Goal: Task Accomplishment & Management: Use online tool/utility

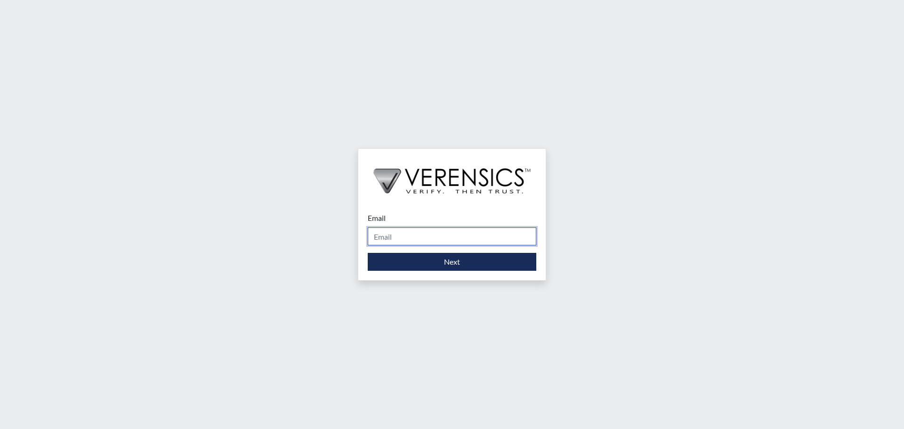
click at [428, 235] on input "Email" at bounding box center [452, 236] width 169 height 18
type input "[PERSON_NAME][EMAIL_ADDRESS][DOMAIN_NAME]"
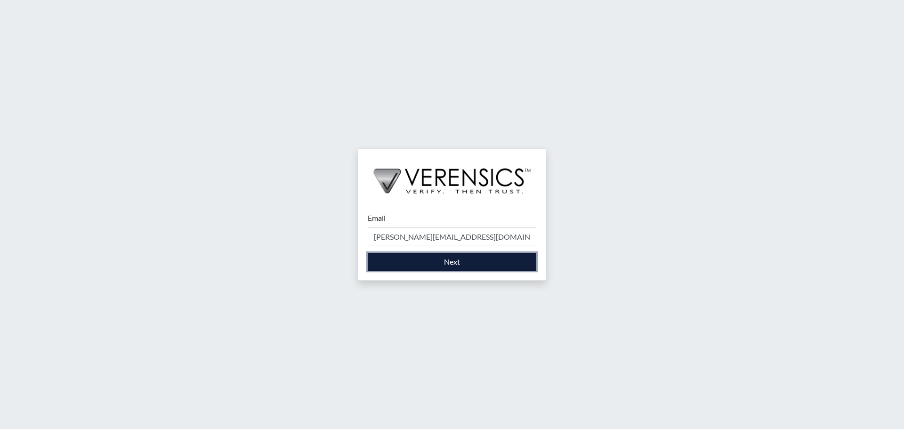
click at [436, 260] on button "Next" at bounding box center [452, 262] width 169 height 18
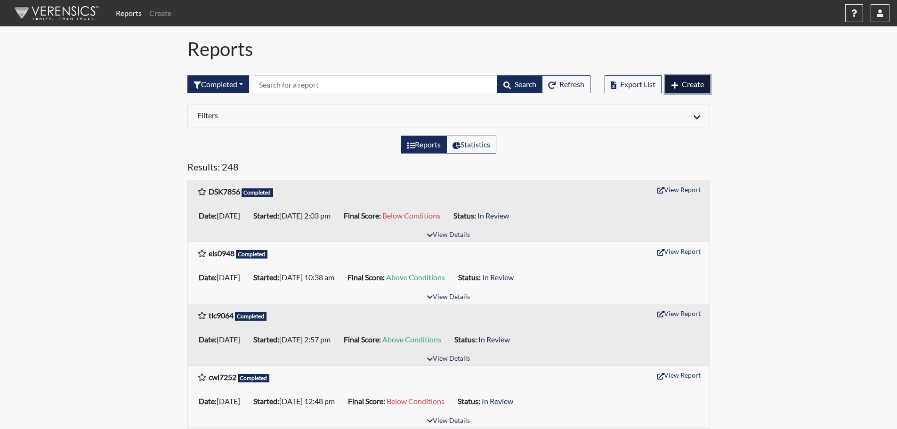
click at [687, 85] on span "Create" at bounding box center [693, 84] width 22 height 9
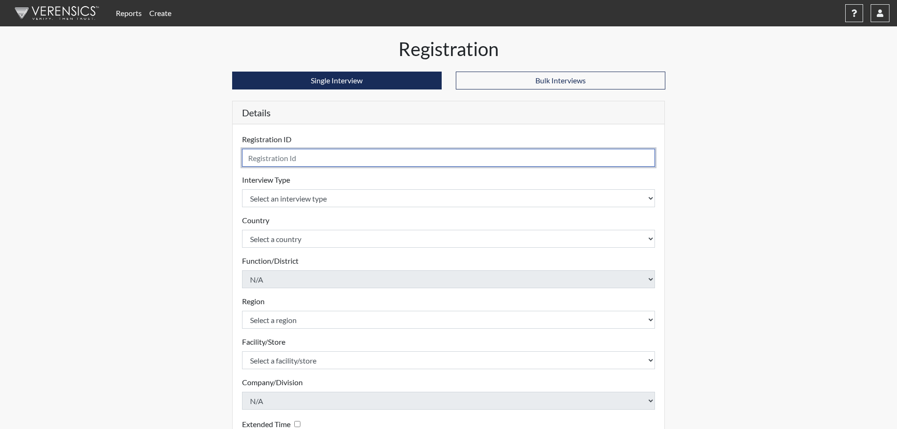
click at [357, 160] on input "text" at bounding box center [448, 158] width 413 height 18
type input "lmw0543"
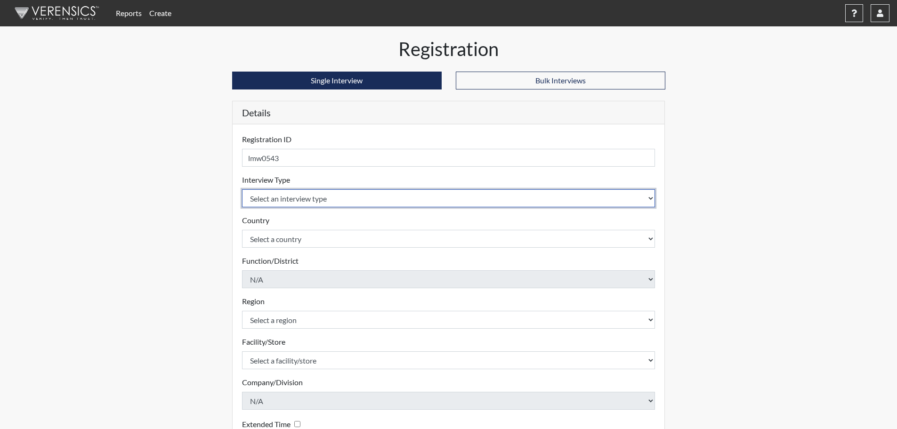
click at [335, 195] on select "Select an interview type Corrections Pre-Employment" at bounding box center [448, 198] width 413 height 18
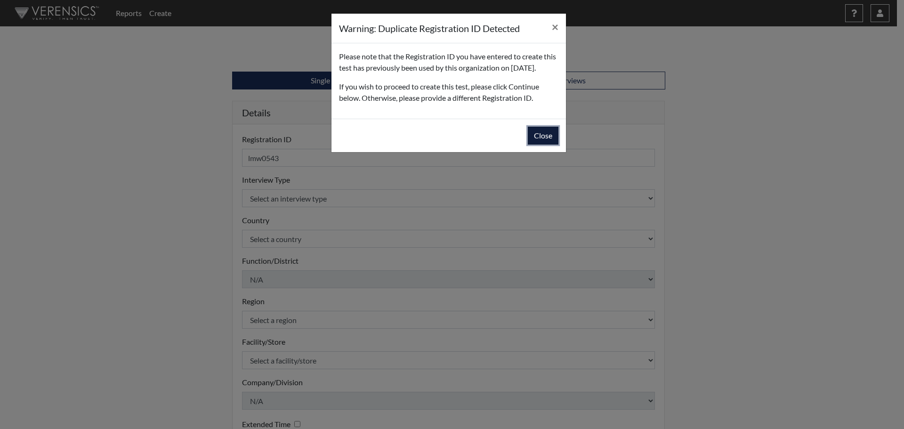
click at [544, 145] on button "Close" at bounding box center [543, 136] width 31 height 18
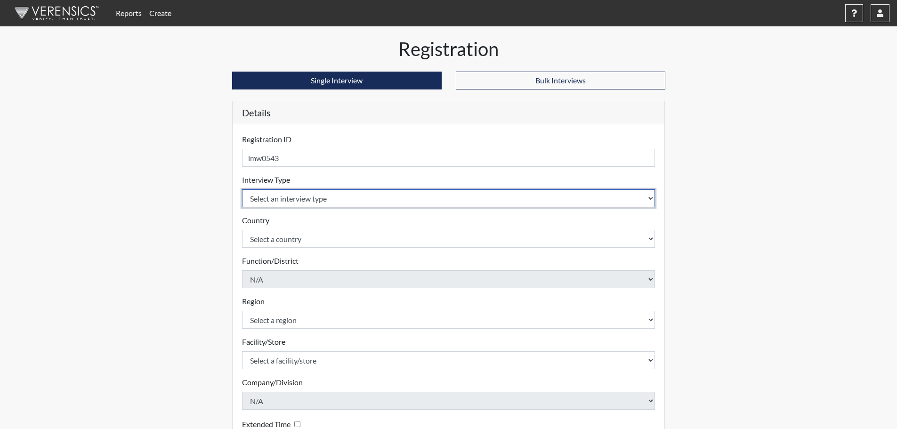
click at [314, 195] on select "Select an interview type Corrections Pre-Employment" at bounding box center [448, 198] width 413 height 18
select select "ff733e93-e1bf-11ea-9c9f-0eff0cf7eb8f"
click at [242, 189] on select "Select an interview type Corrections Pre-Employment" at bounding box center [448, 198] width 413 height 18
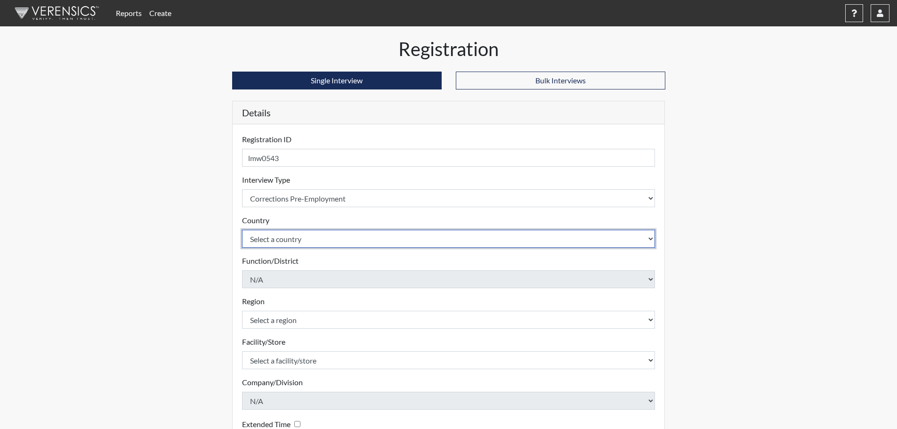
click at [324, 236] on select "Select a country [GEOGRAPHIC_DATA] [GEOGRAPHIC_DATA]" at bounding box center [448, 239] width 413 height 18
select select "united-states-of-[GEOGRAPHIC_DATA]"
click at [242, 230] on select "Select a country [GEOGRAPHIC_DATA] [GEOGRAPHIC_DATA]" at bounding box center [448, 239] width 413 height 18
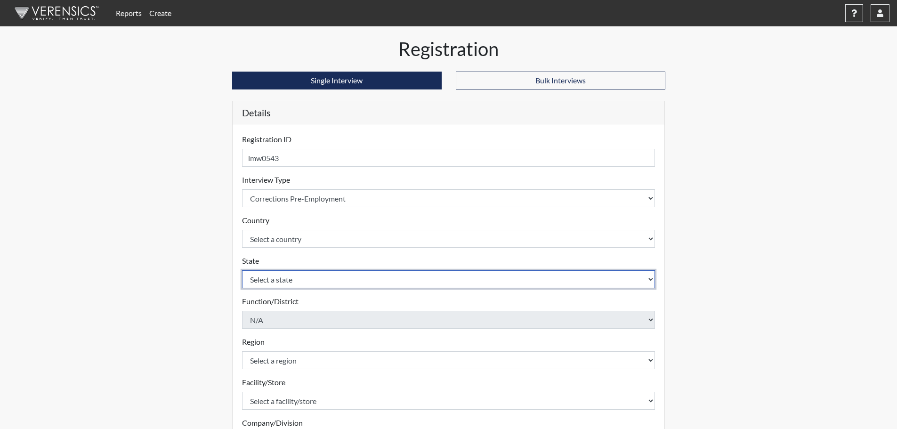
click at [350, 282] on select "Select a state [US_STATE] [US_STATE] [US_STATE] [US_STATE] [US_STATE] [US_STATE…" at bounding box center [448, 279] width 413 height 18
select select "GA"
click at [242, 270] on select "Select a state [US_STATE] [US_STATE] [US_STATE] [US_STATE] [US_STATE] [US_STATE…" at bounding box center [448, 279] width 413 height 18
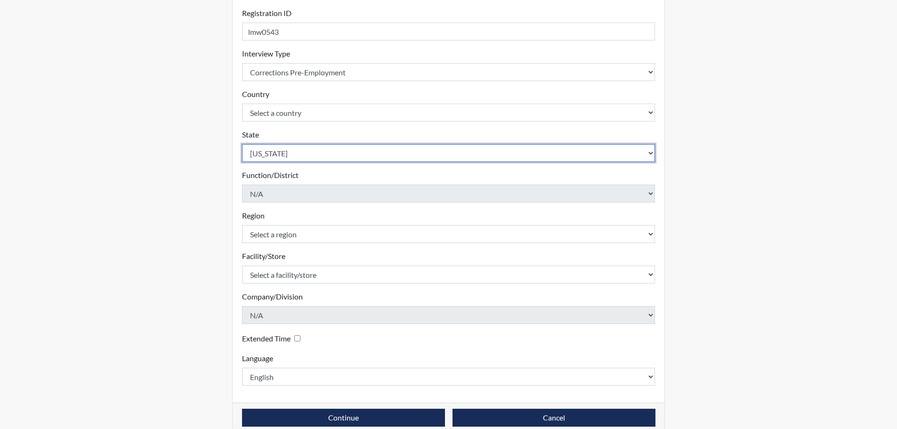
scroll to position [141, 0]
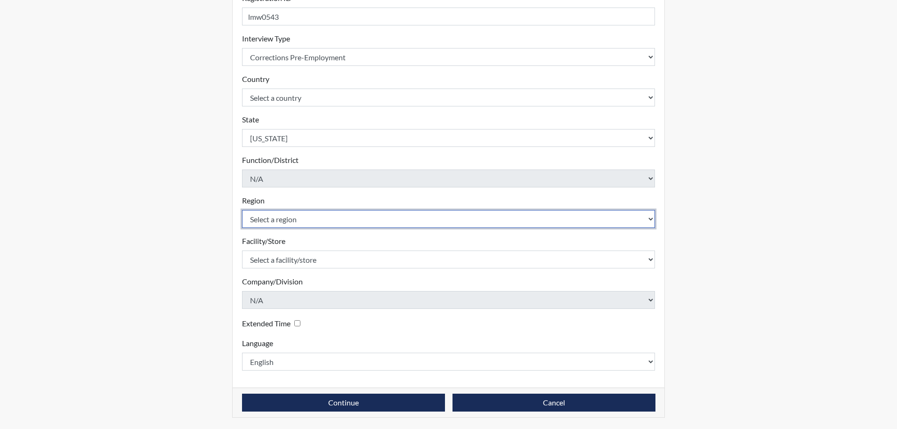
click at [325, 218] on select "Select a region [GEOGRAPHIC_DATA]" at bounding box center [448, 219] width 413 height 18
select select "743fb50d-a618-40f0-9631-f2ad6878b8a9"
click at [242, 210] on select "Select a region [GEOGRAPHIC_DATA]" at bounding box center [448, 219] width 413 height 18
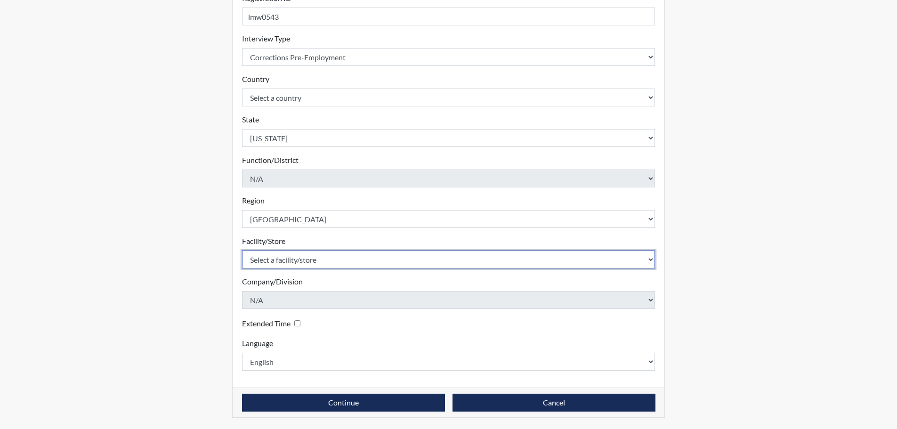
click at [325, 260] on select "Select a facility/store [PERSON_NAME]" at bounding box center [448, 259] width 413 height 18
select select "8e910059-186f-4f58-84aa-e2c3cd0b85af"
click at [242, 250] on select "Select a facility/store [PERSON_NAME]" at bounding box center [448, 259] width 413 height 18
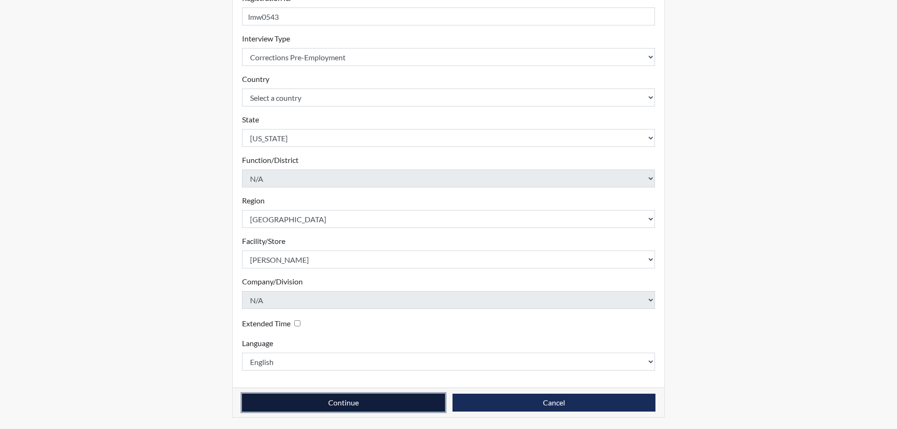
click at [331, 399] on button "Continue" at bounding box center [343, 403] width 203 height 18
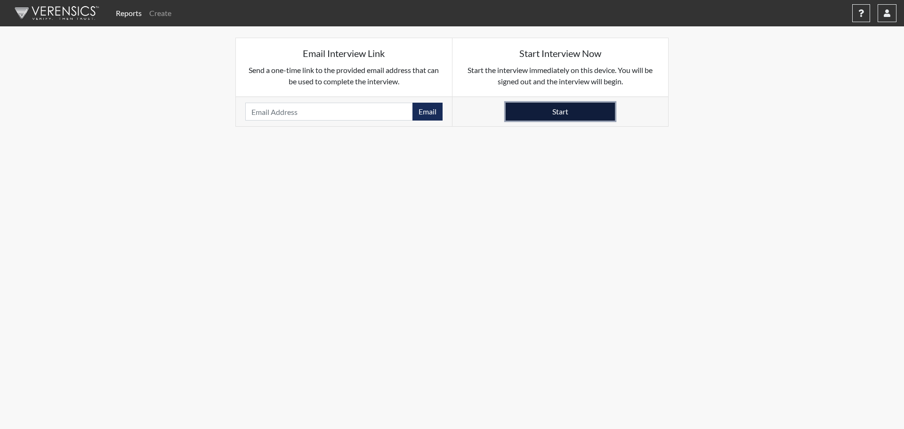
click at [552, 114] on button "Start" at bounding box center [560, 112] width 109 height 18
